Goal: Navigation & Orientation: Find specific page/section

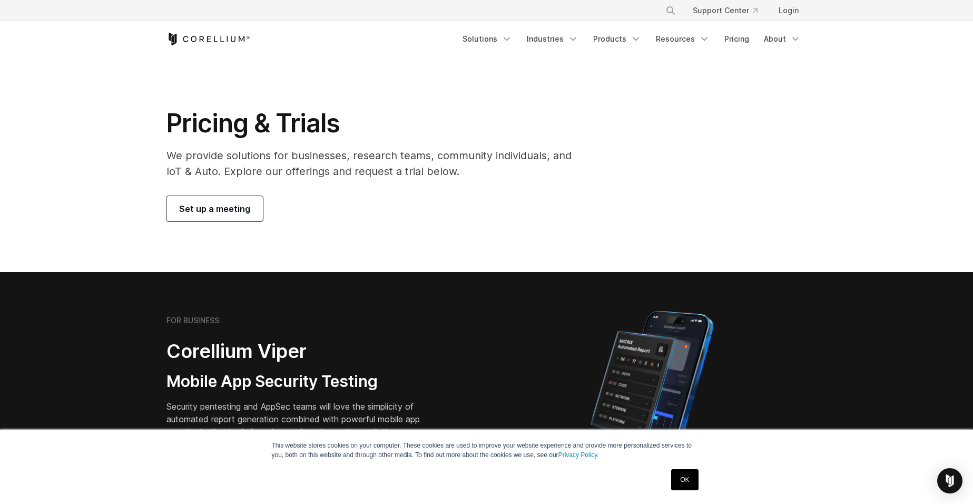
scroll to position [105, 0]
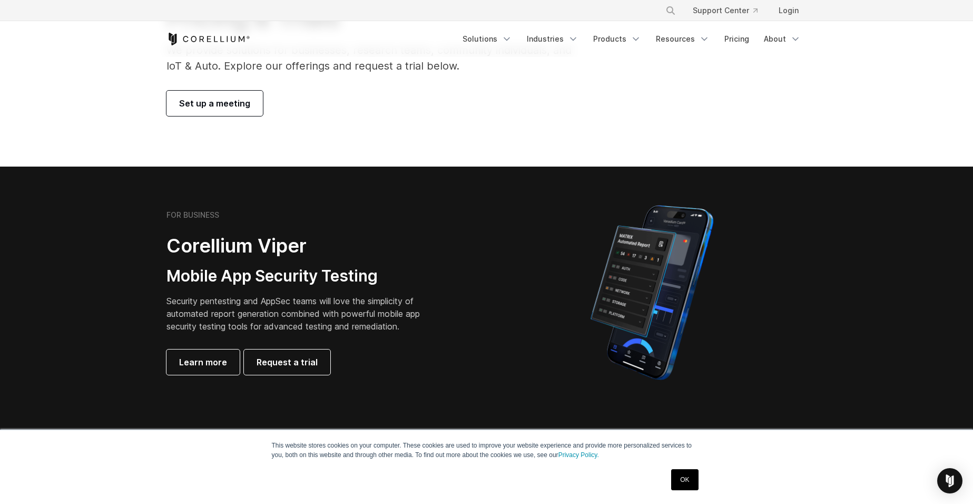
click at [696, 479] on link "OK" at bounding box center [684, 479] width 27 height 21
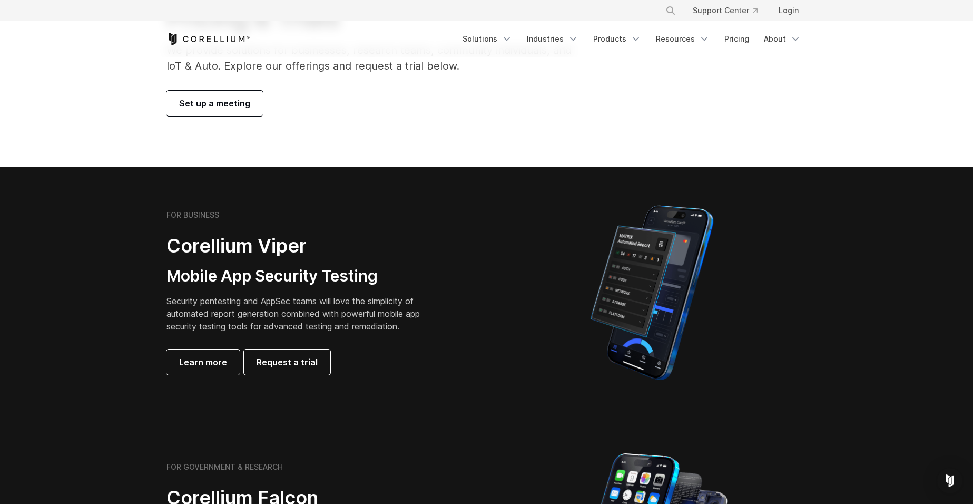
scroll to position [0, 0]
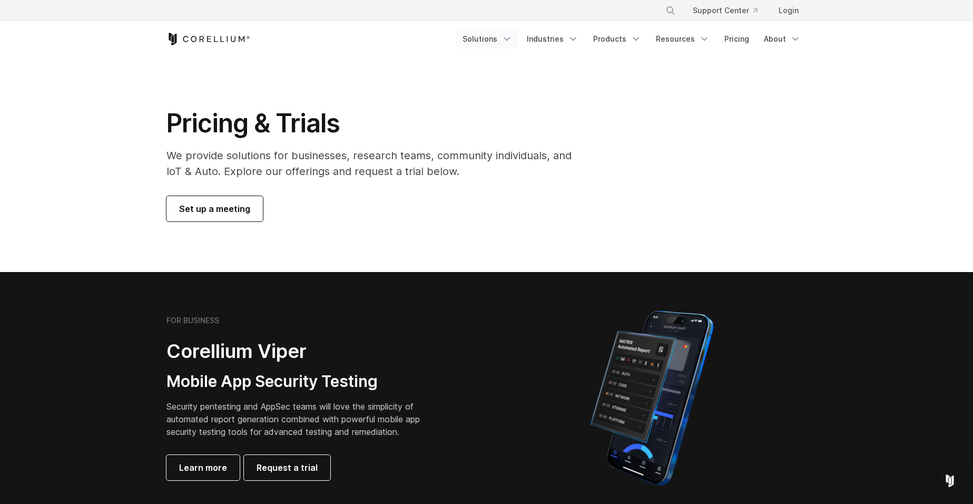
click at [512, 35] on icon "Navigation Menu" at bounding box center [506, 39] width 11 height 11
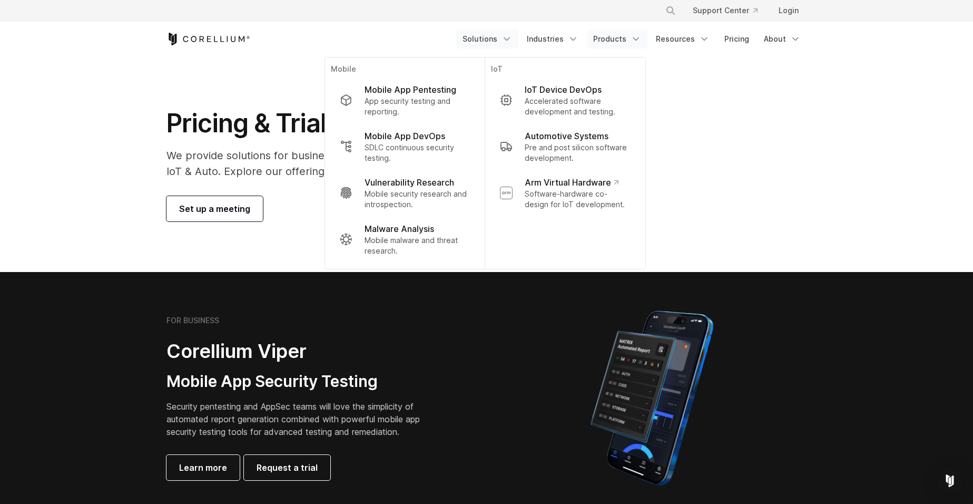
click at [631, 38] on link "Products" at bounding box center [617, 38] width 61 height 19
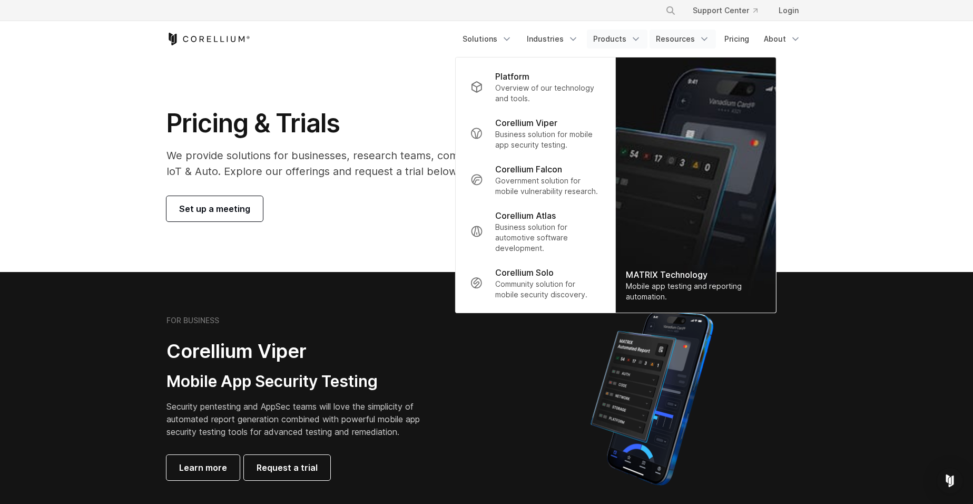
click at [690, 37] on link "Resources" at bounding box center [682, 38] width 66 height 19
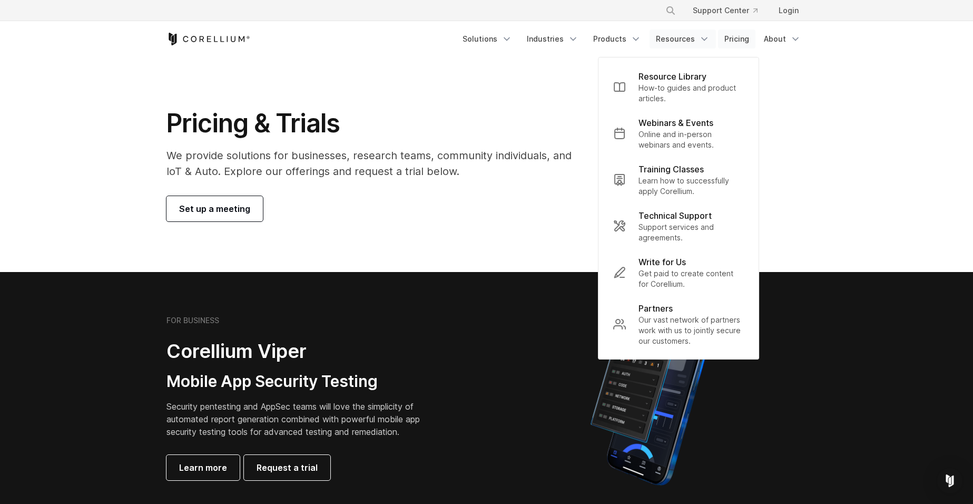
click at [737, 34] on link "Pricing" at bounding box center [736, 38] width 37 height 19
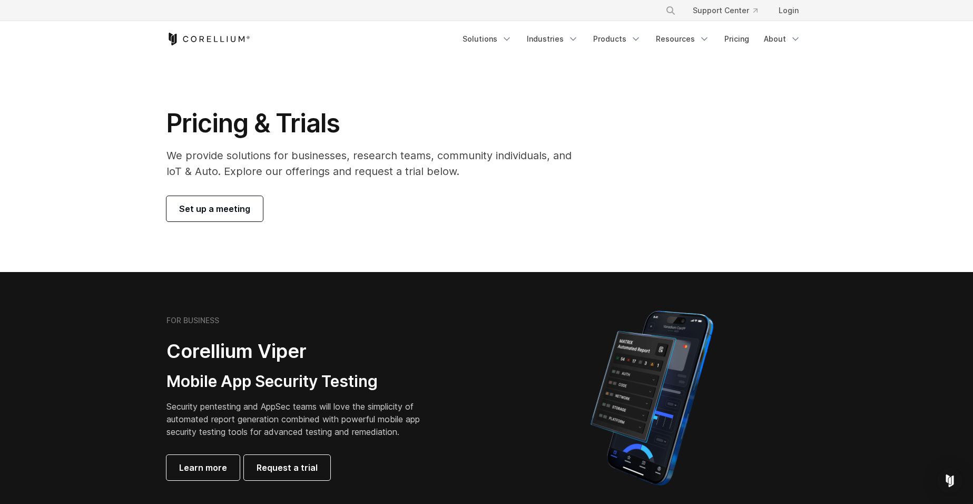
click at [184, 37] on icon "Corellium Home" at bounding box center [185, 39] width 5 height 6
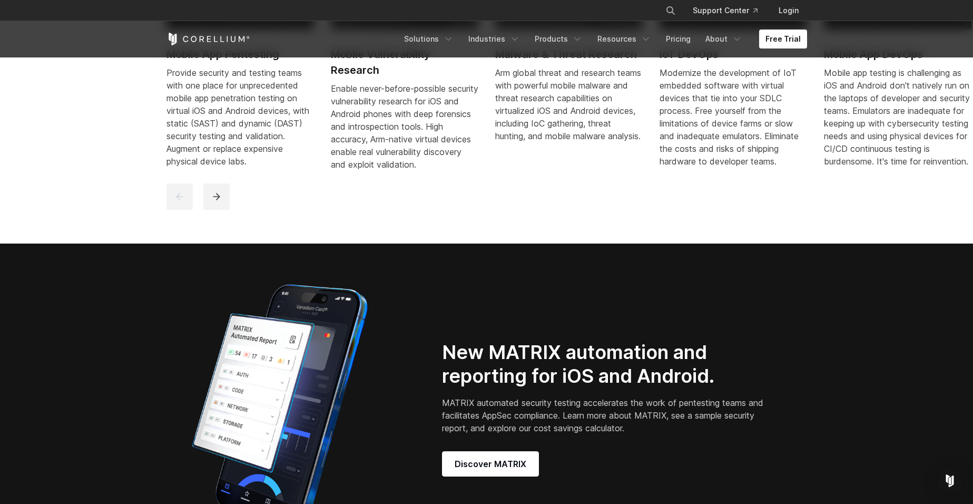
scroll to position [1001, 0]
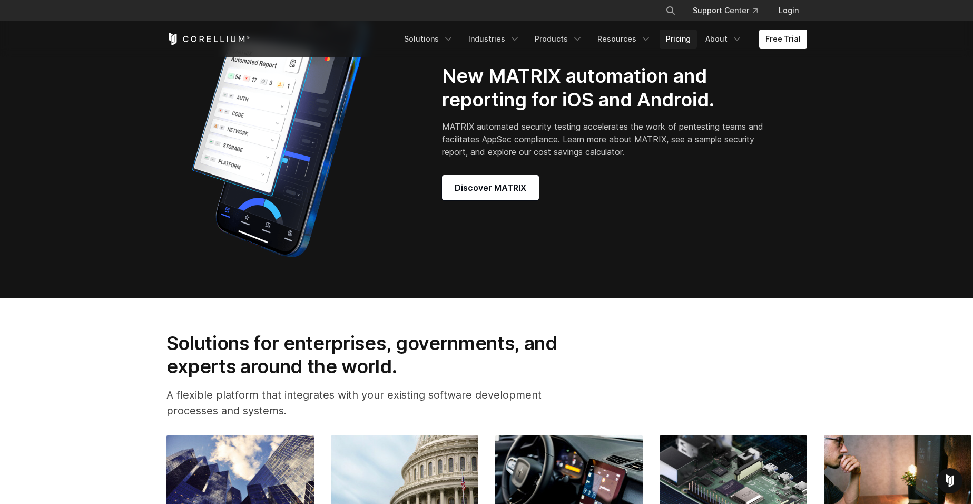
click at [681, 36] on link "Pricing" at bounding box center [677, 38] width 37 height 19
